Goal: Information Seeking & Learning: Learn about a topic

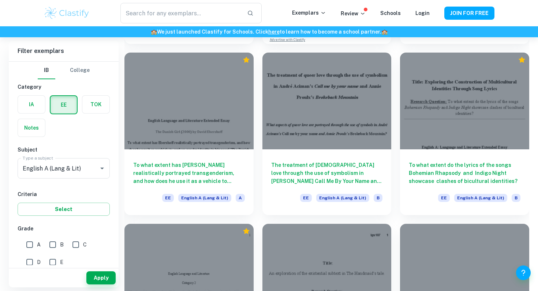
scroll to position [6892, 0]
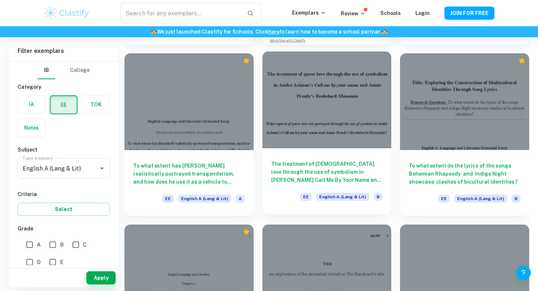
click at [358, 146] on div at bounding box center [326, 100] width 129 height 97
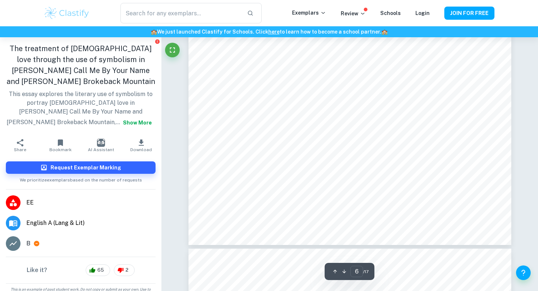
scroll to position [2659, 0]
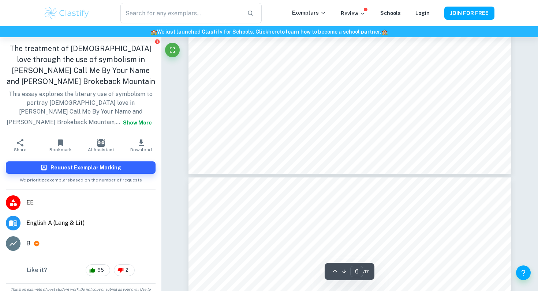
type input "7"
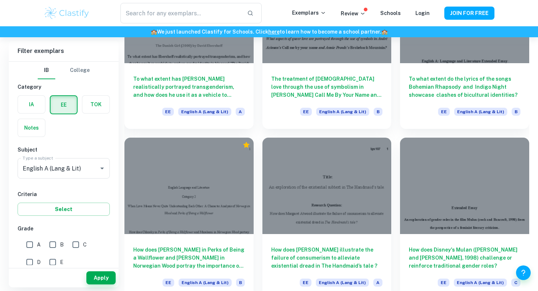
scroll to position [6980, 0]
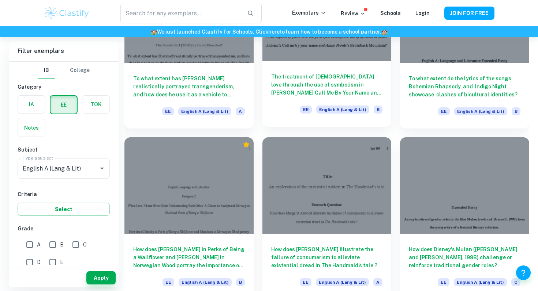
click at [347, 73] on h6 "The treatment of [DEMOGRAPHIC_DATA] love through the use of symbolism in [PERSO…" at bounding box center [327, 85] width 112 height 24
